Goal: Information Seeking & Learning: Learn about a topic

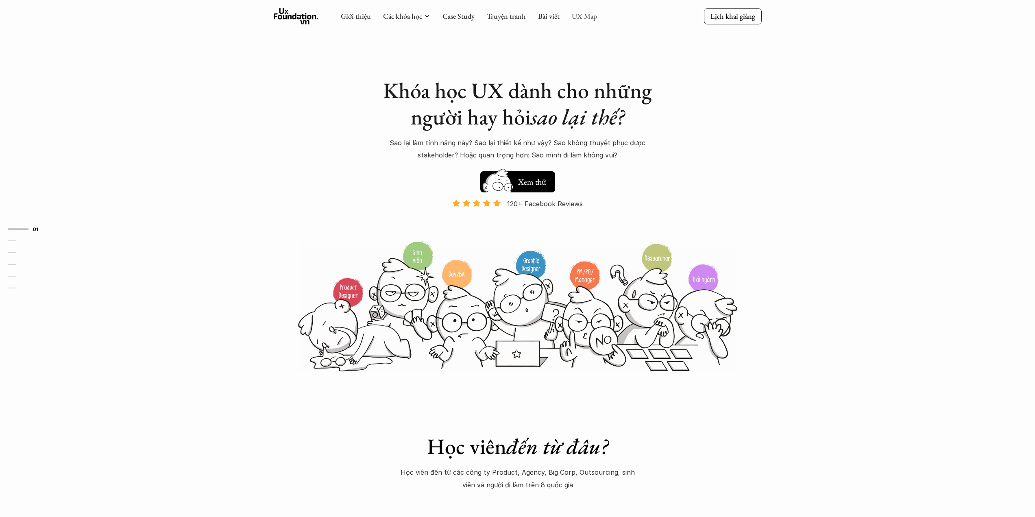
click at [586, 17] on link "UX Map" at bounding box center [585, 15] width 26 height 9
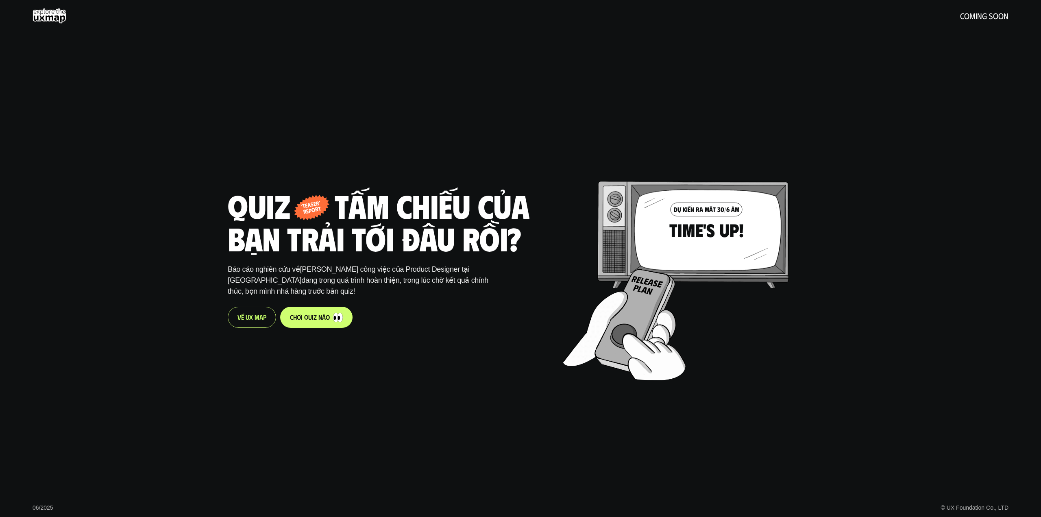
click at [255, 321] on p "V ề U X M a p" at bounding box center [251, 317] width 29 height 8
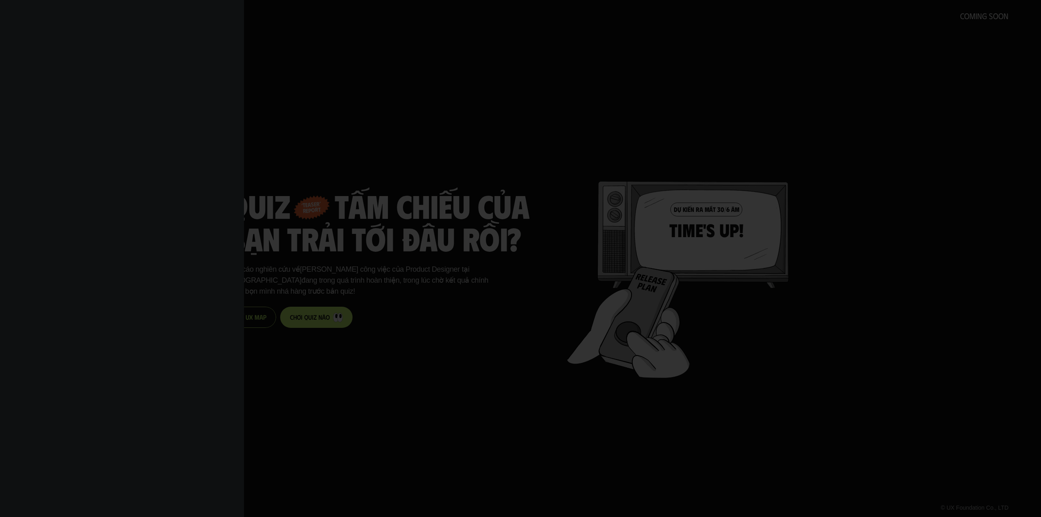
click at [370, 281] on div at bounding box center [520, 258] width 1041 height 517
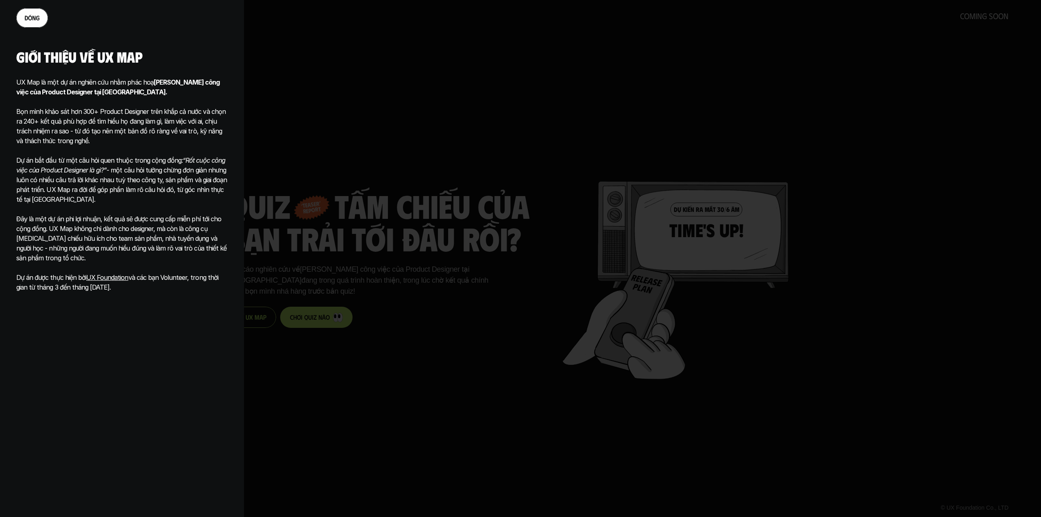
click at [205, 312] on div "Giới thiệu về ux map UX Map là một dự án nghiên cứu nhằm phác hoạ Phạm vi công …" at bounding box center [122, 258] width 244 height 517
click at [387, 301] on div at bounding box center [520, 258] width 1041 height 517
click at [386, 301] on div at bounding box center [520, 258] width 1041 height 517
drag, startPoint x: 387, startPoint y: 297, endPoint x: 319, endPoint y: 185, distance: 131.2
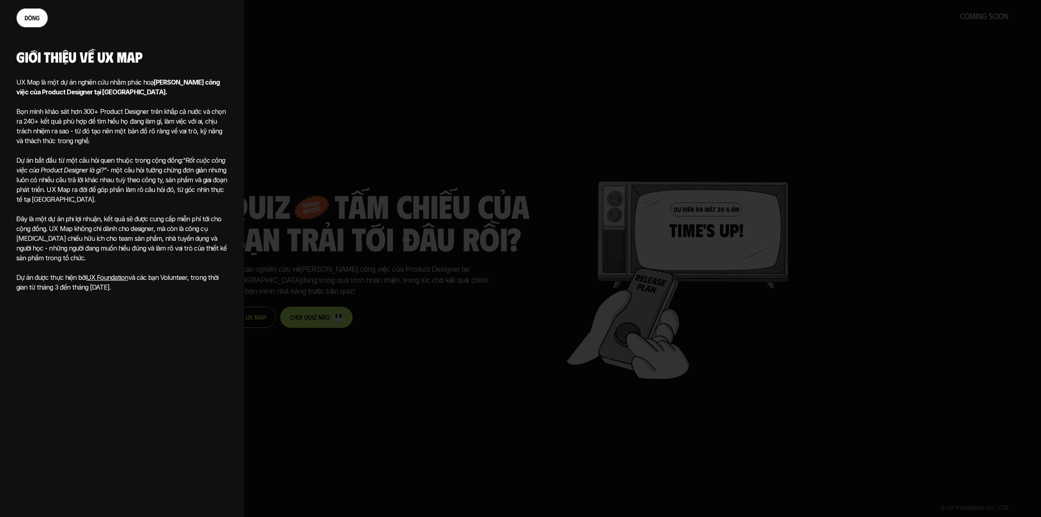
click at [386, 292] on div at bounding box center [520, 258] width 1041 height 517
click at [42, 21] on link "đ ó n g" at bounding box center [32, 18] width 32 height 20
